Goal: Navigation & Orientation: Find specific page/section

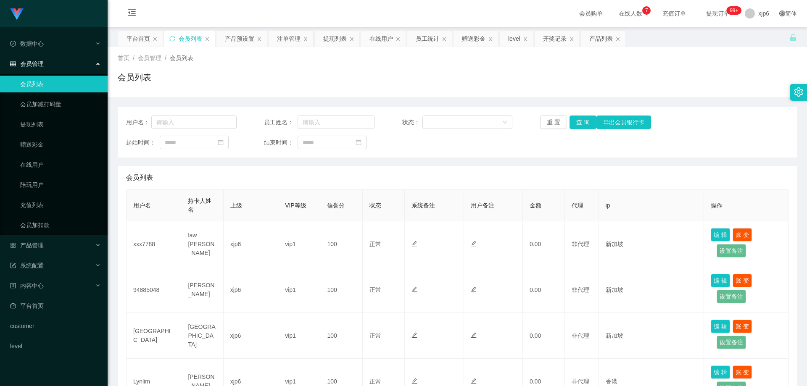
scroll to position [252, 0]
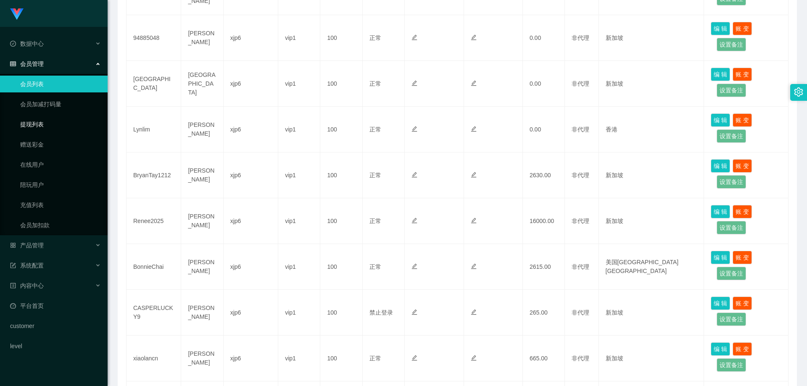
click at [31, 126] on link "提现列表" at bounding box center [60, 124] width 81 height 17
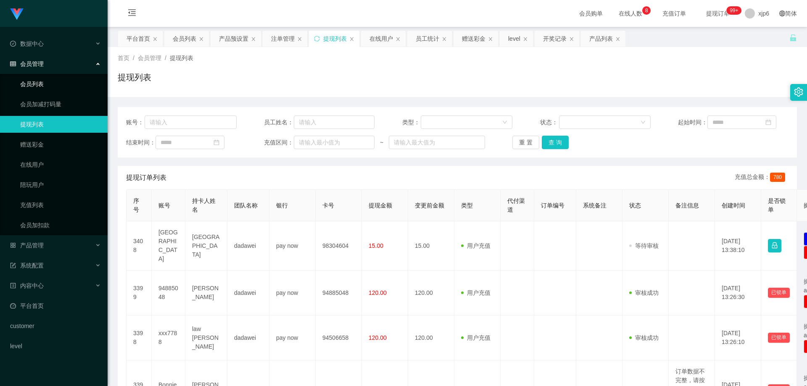
click at [55, 84] on link "会员列表" at bounding box center [60, 84] width 81 height 17
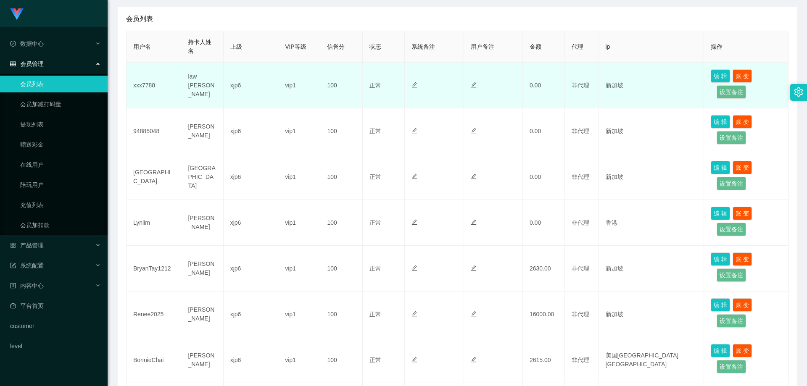
scroll to position [252, 0]
